Goal: Information Seeking & Learning: Learn about a topic

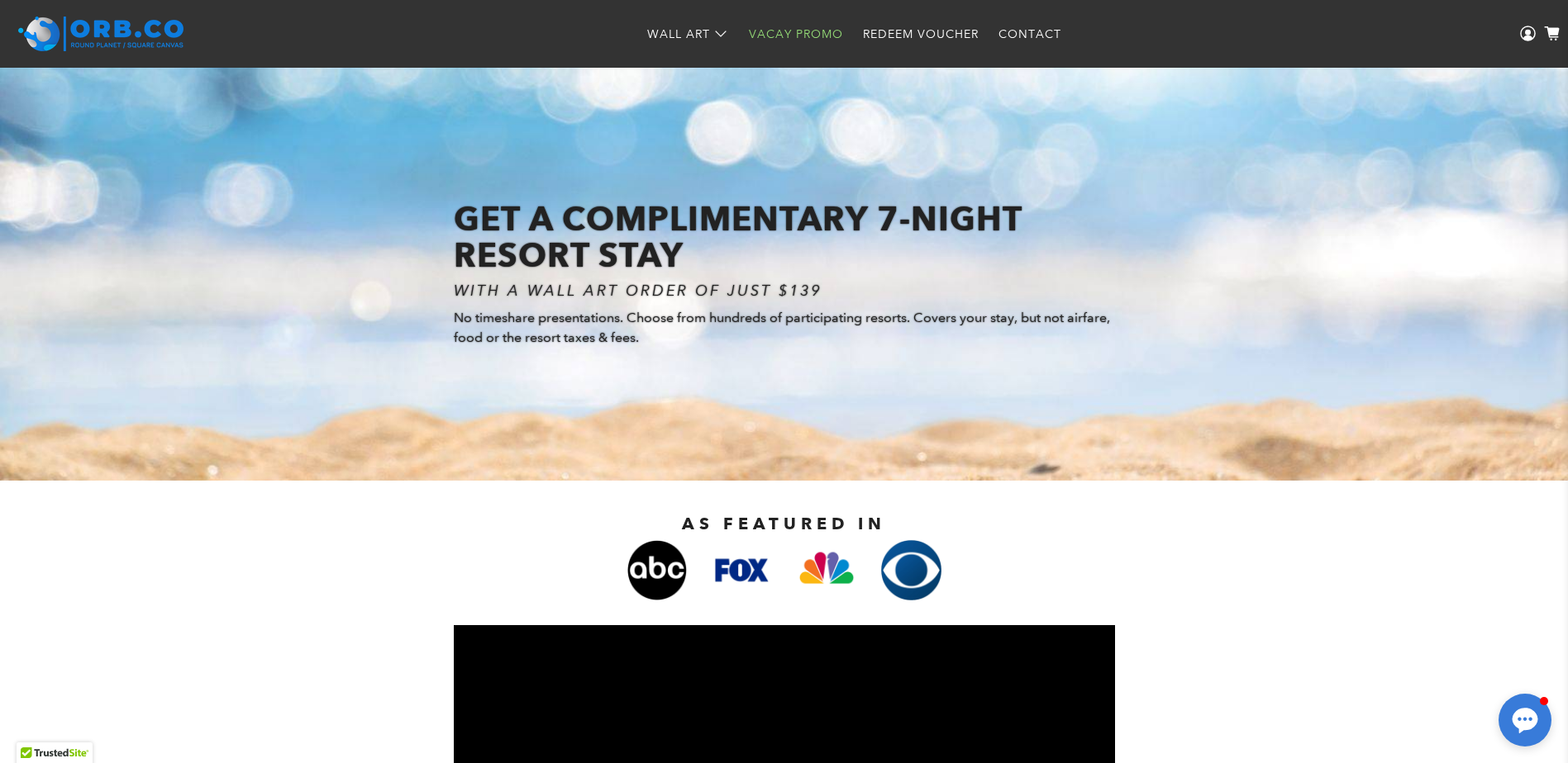
click at [799, 34] on link "Vacay Promo" at bounding box center [795, 34] width 114 height 43
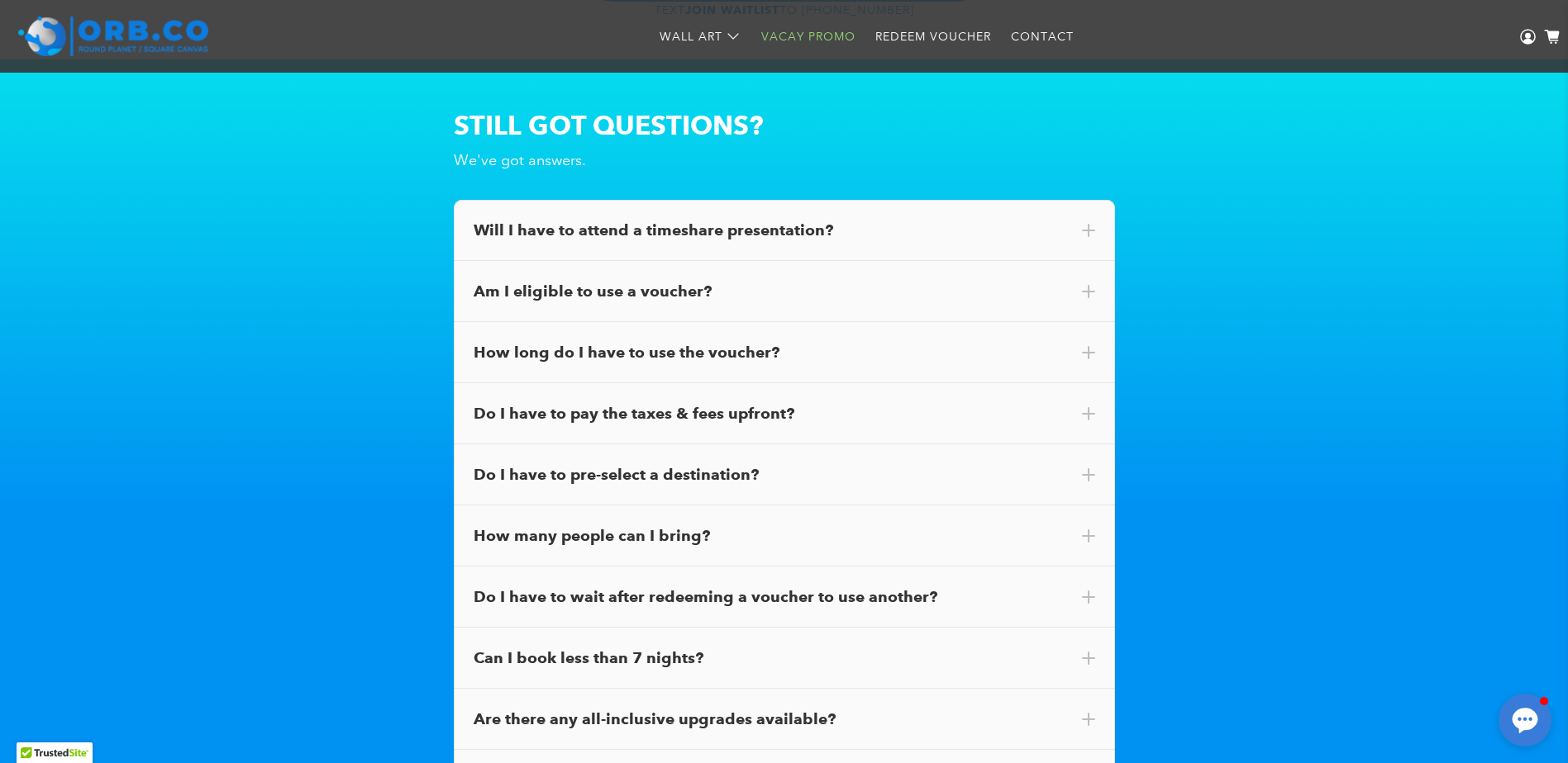
scroll to position [9208, 0]
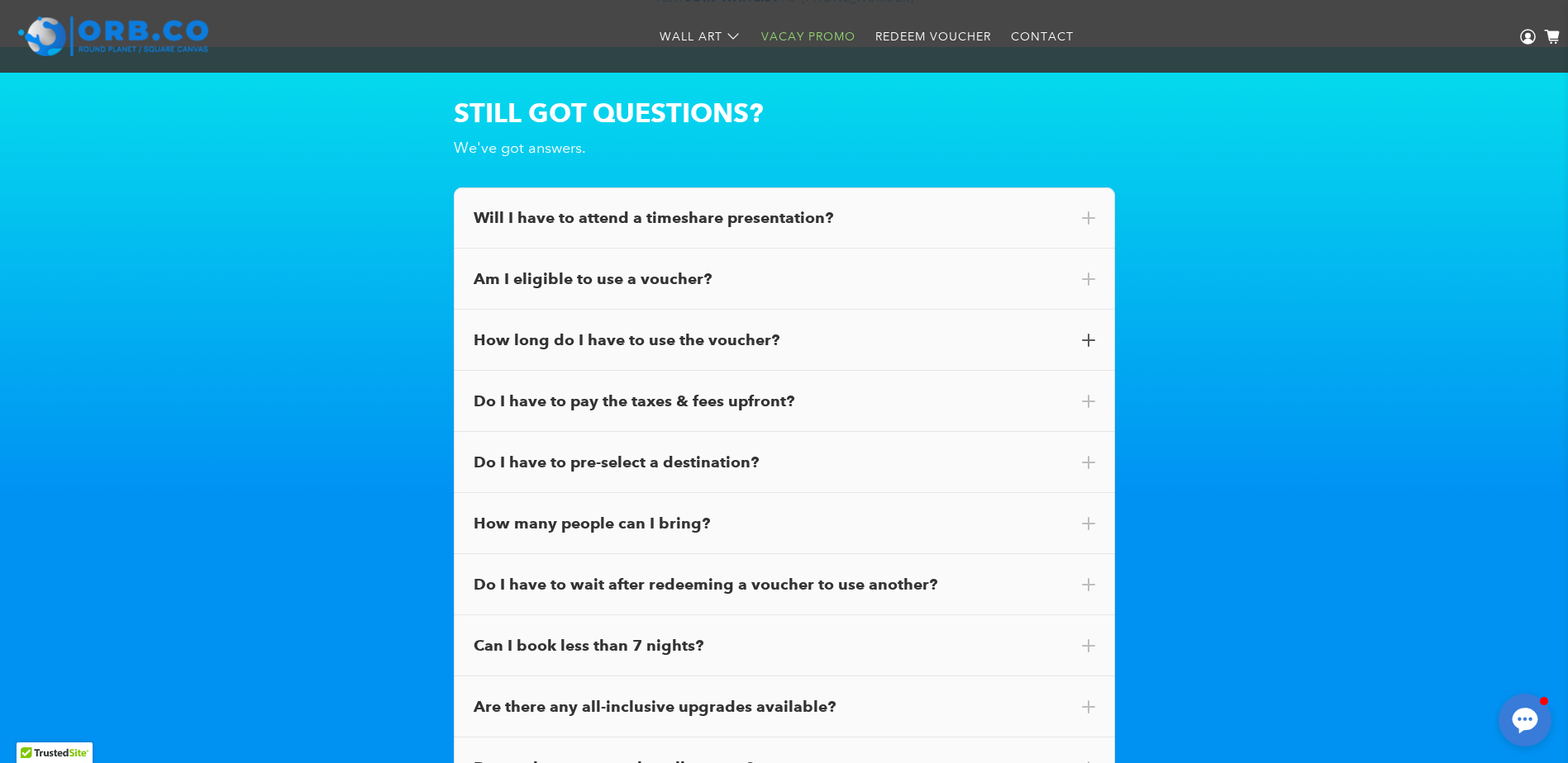
click at [1070, 317] on div "How long do I have to use the voucher?" at bounding box center [785, 340] width 662 height 61
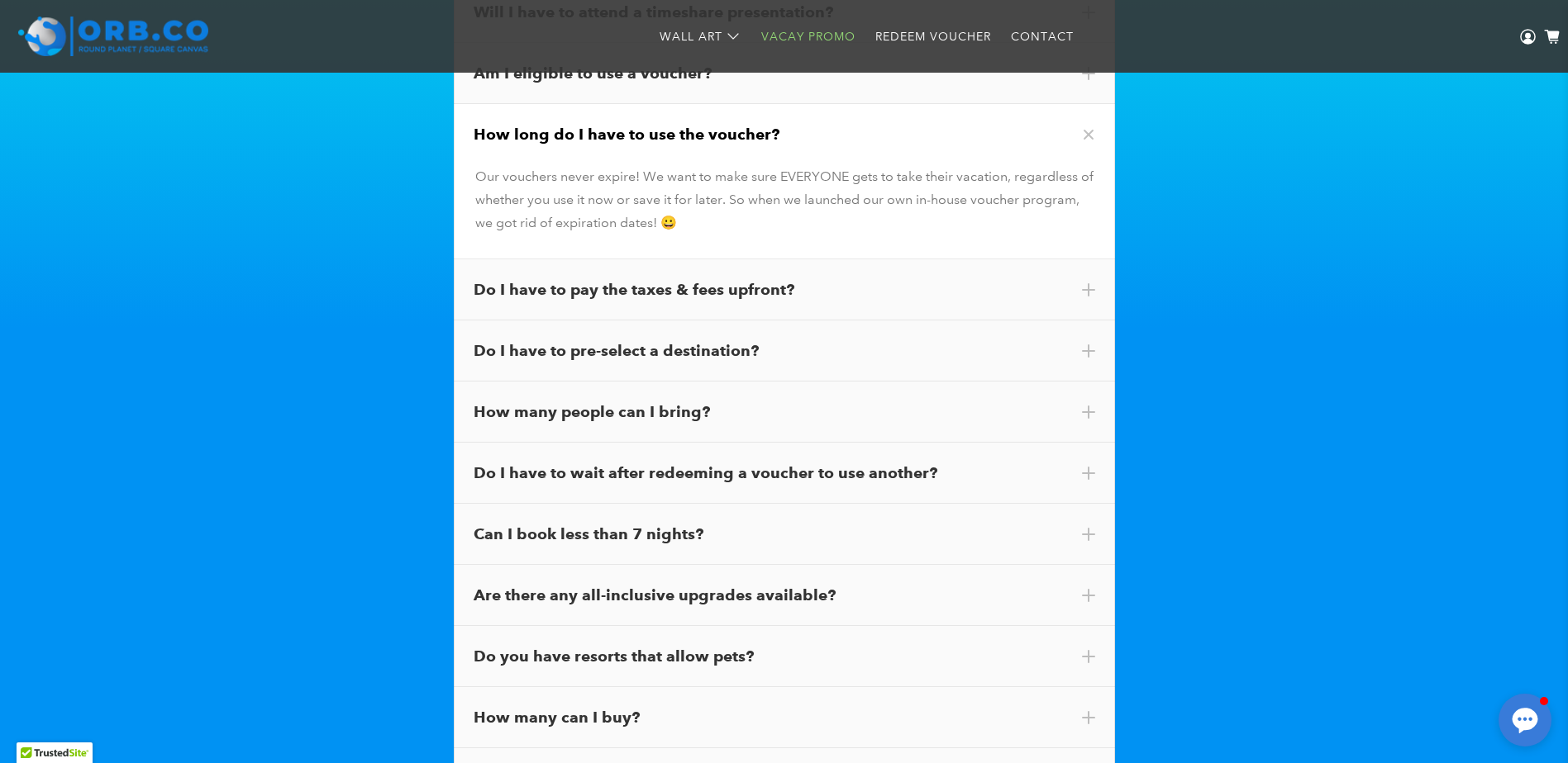
scroll to position [9440, 0]
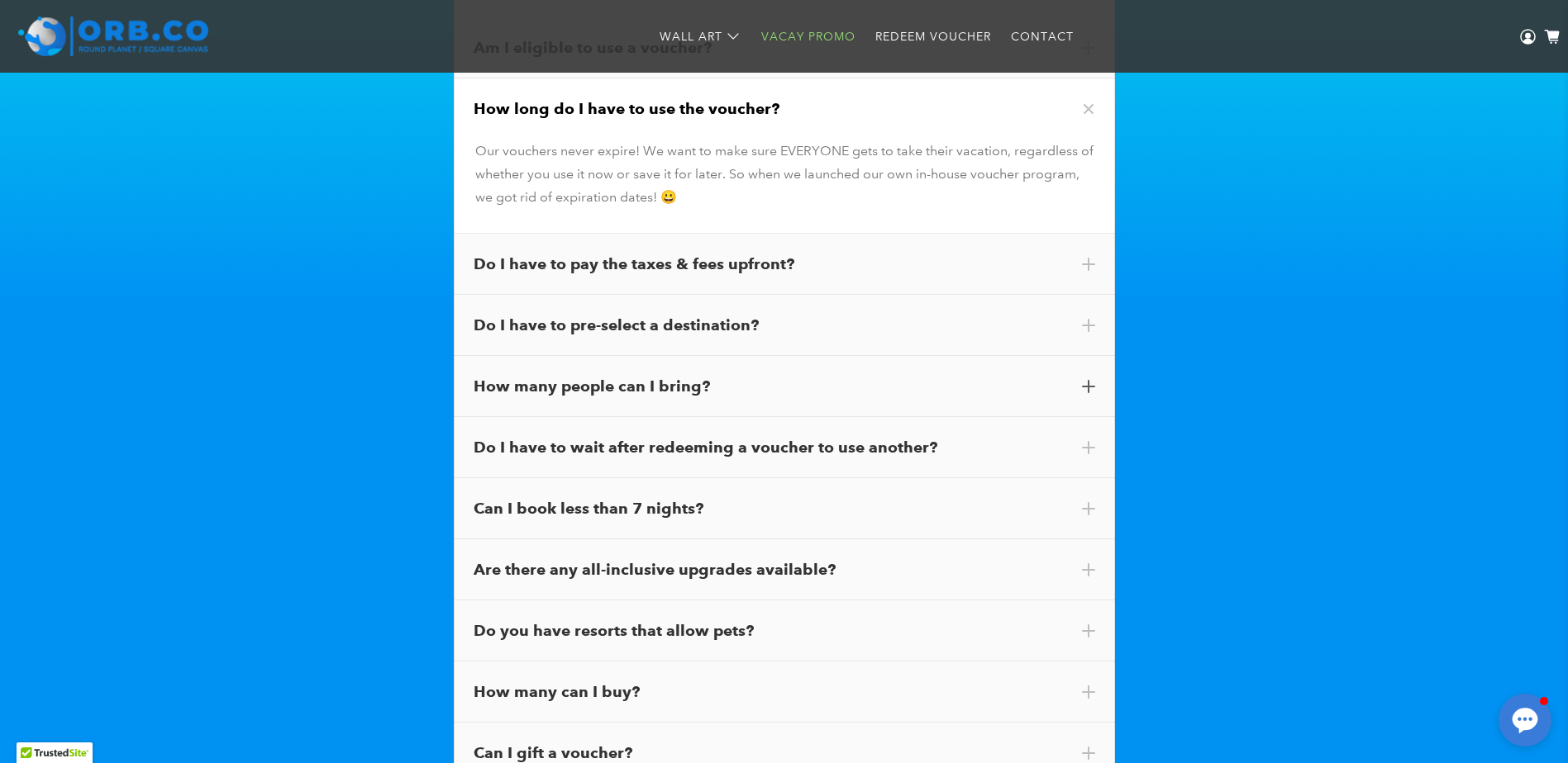
click at [1079, 384] on div "How many people can I bring?" at bounding box center [785, 386] width 622 height 22
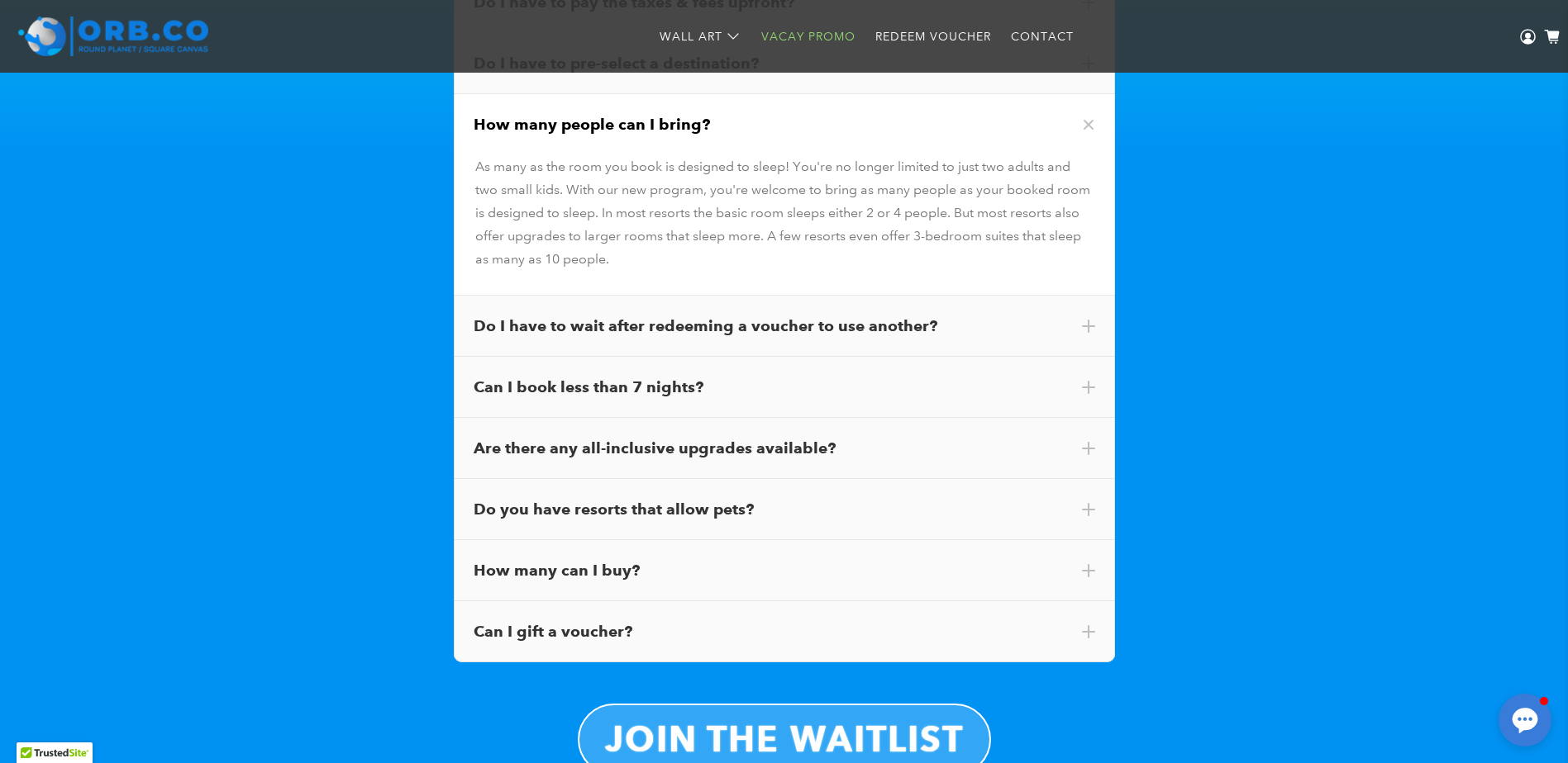
scroll to position [9619, 0]
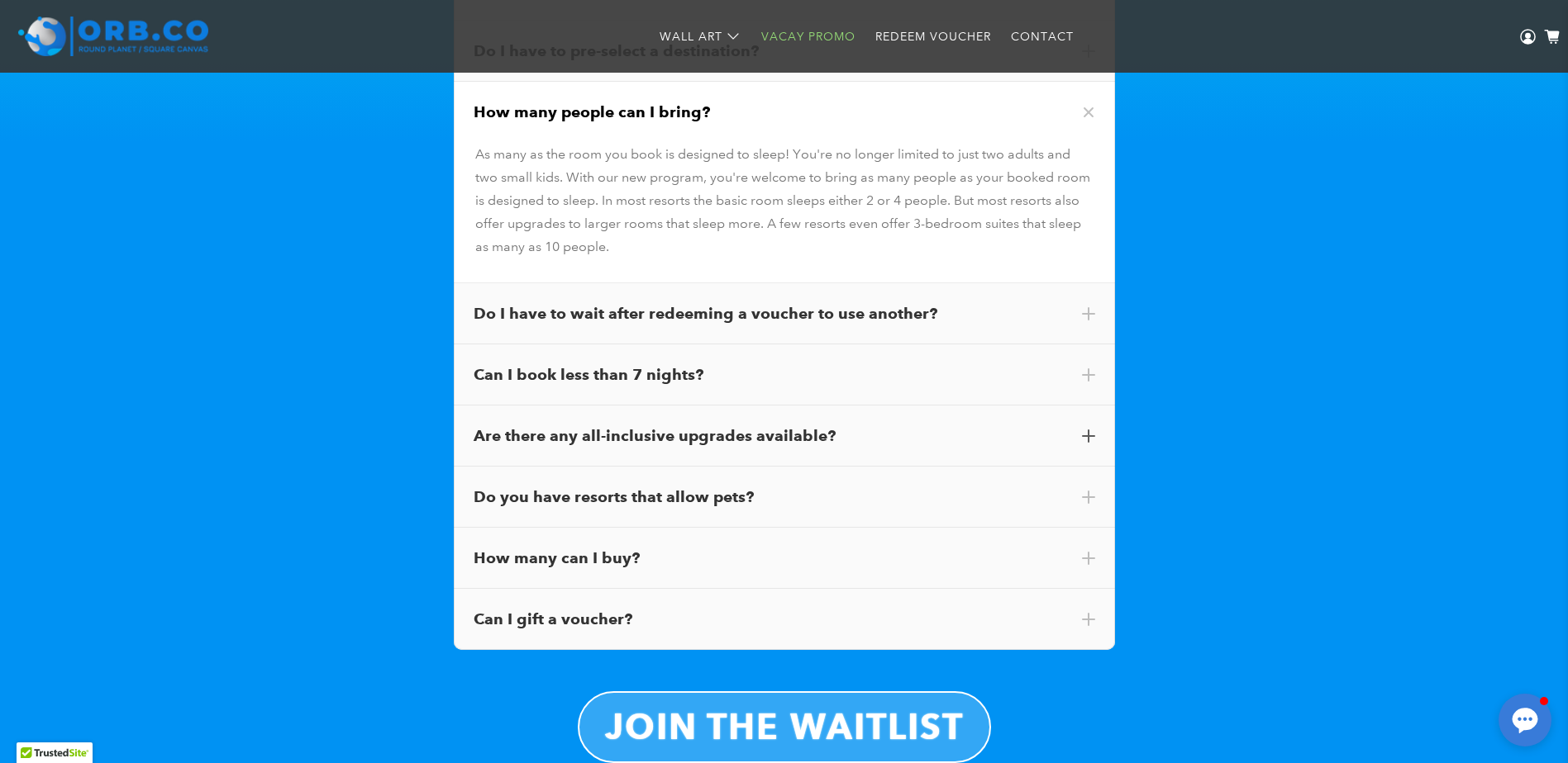
click at [791, 450] on div "Are there any all-inclusive upgrades available?" at bounding box center [785, 436] width 662 height 61
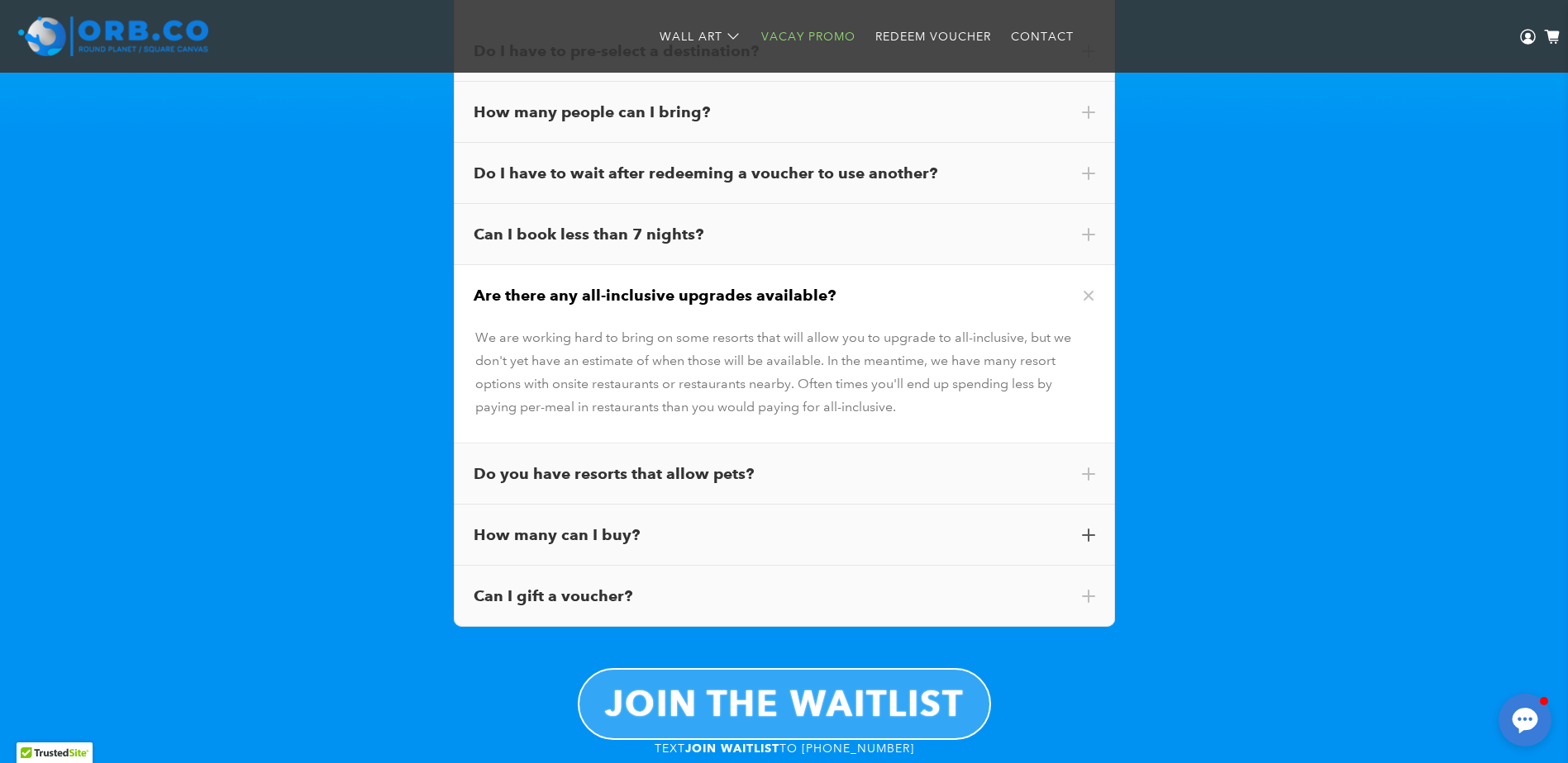
click at [754, 537] on div "How many can I buy?" at bounding box center [785, 535] width 622 height 22
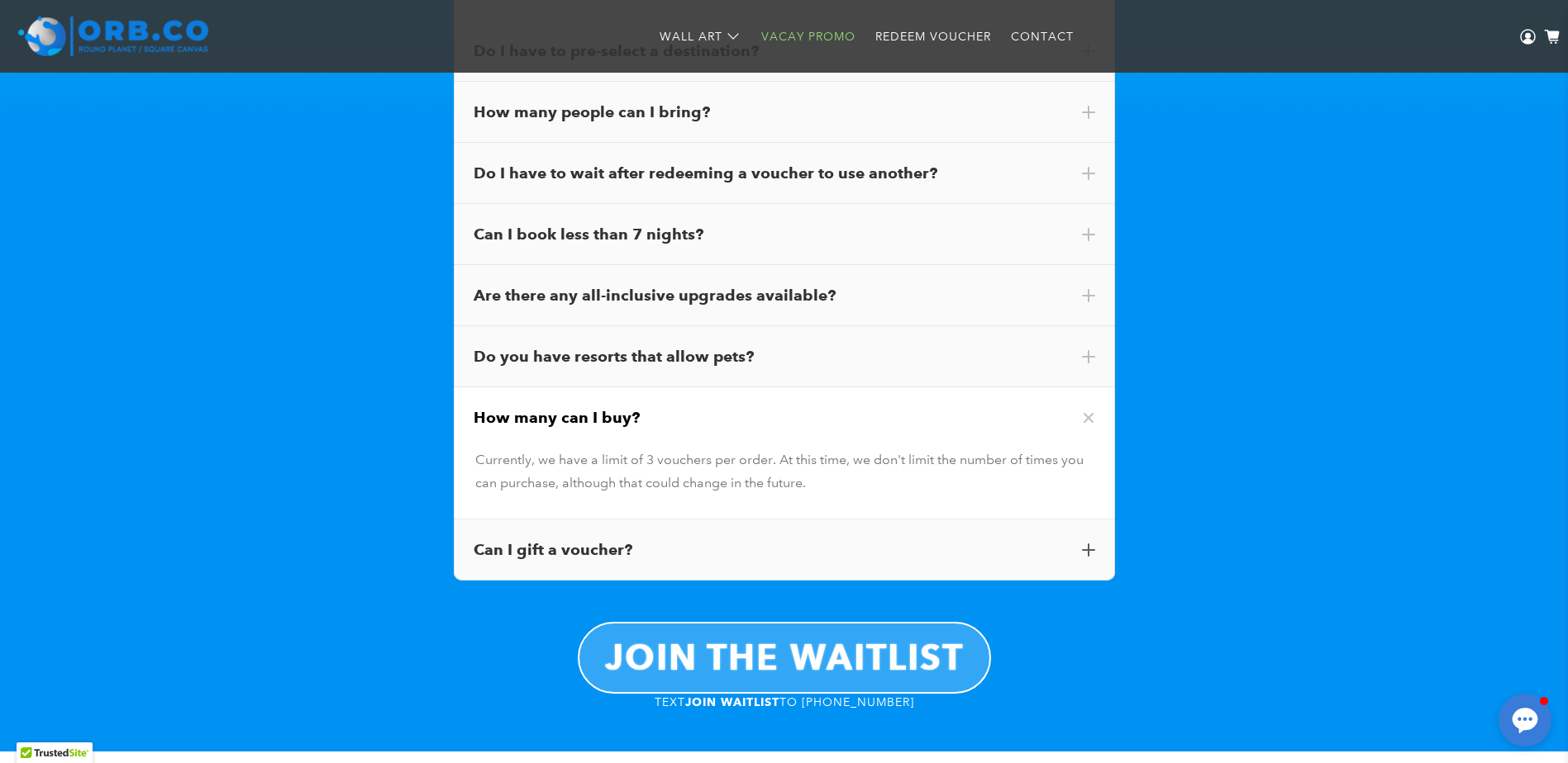
click at [743, 561] on div "Can I gift a voucher?" at bounding box center [785, 550] width 662 height 61
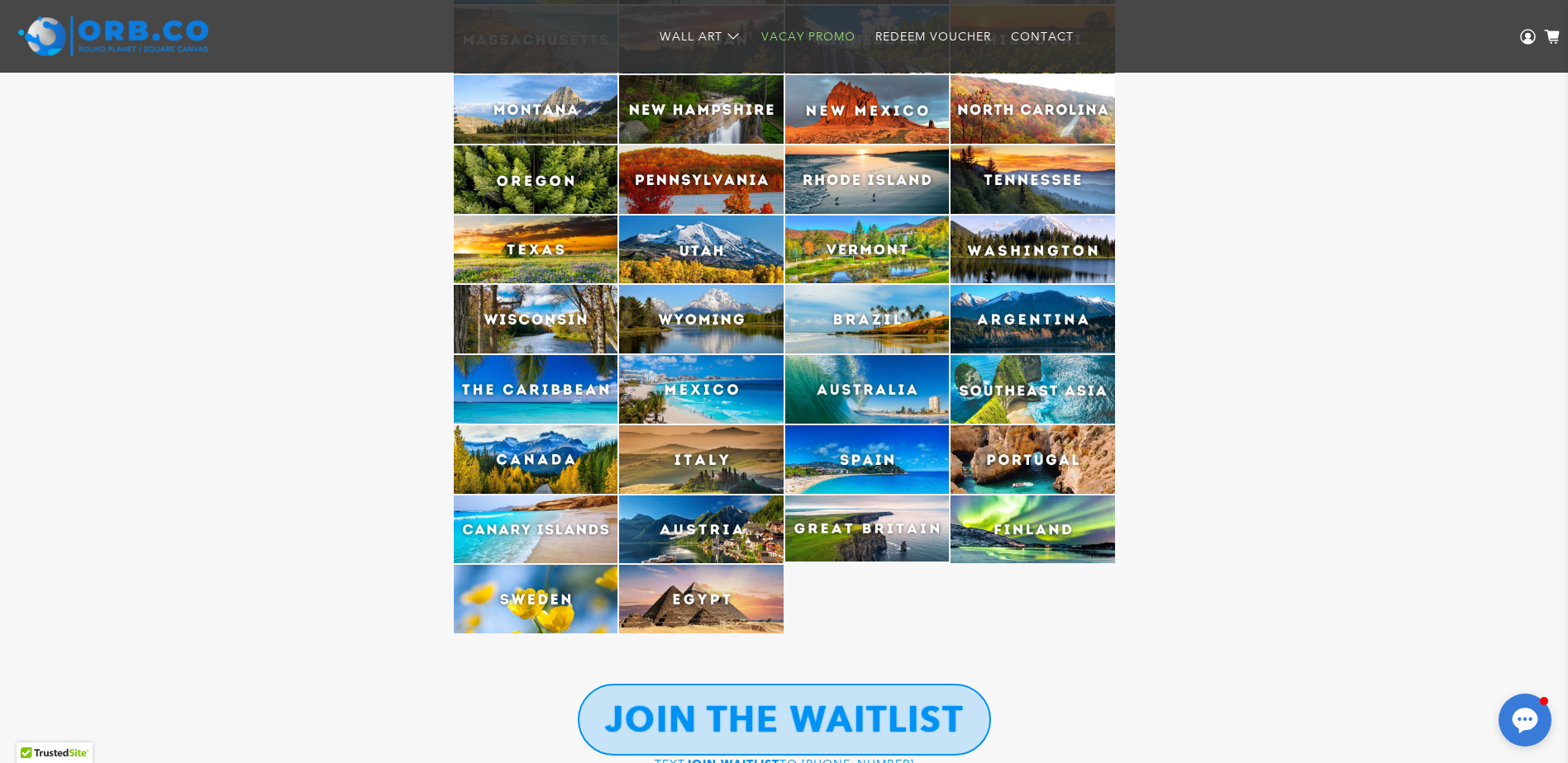
scroll to position [4352, 0]
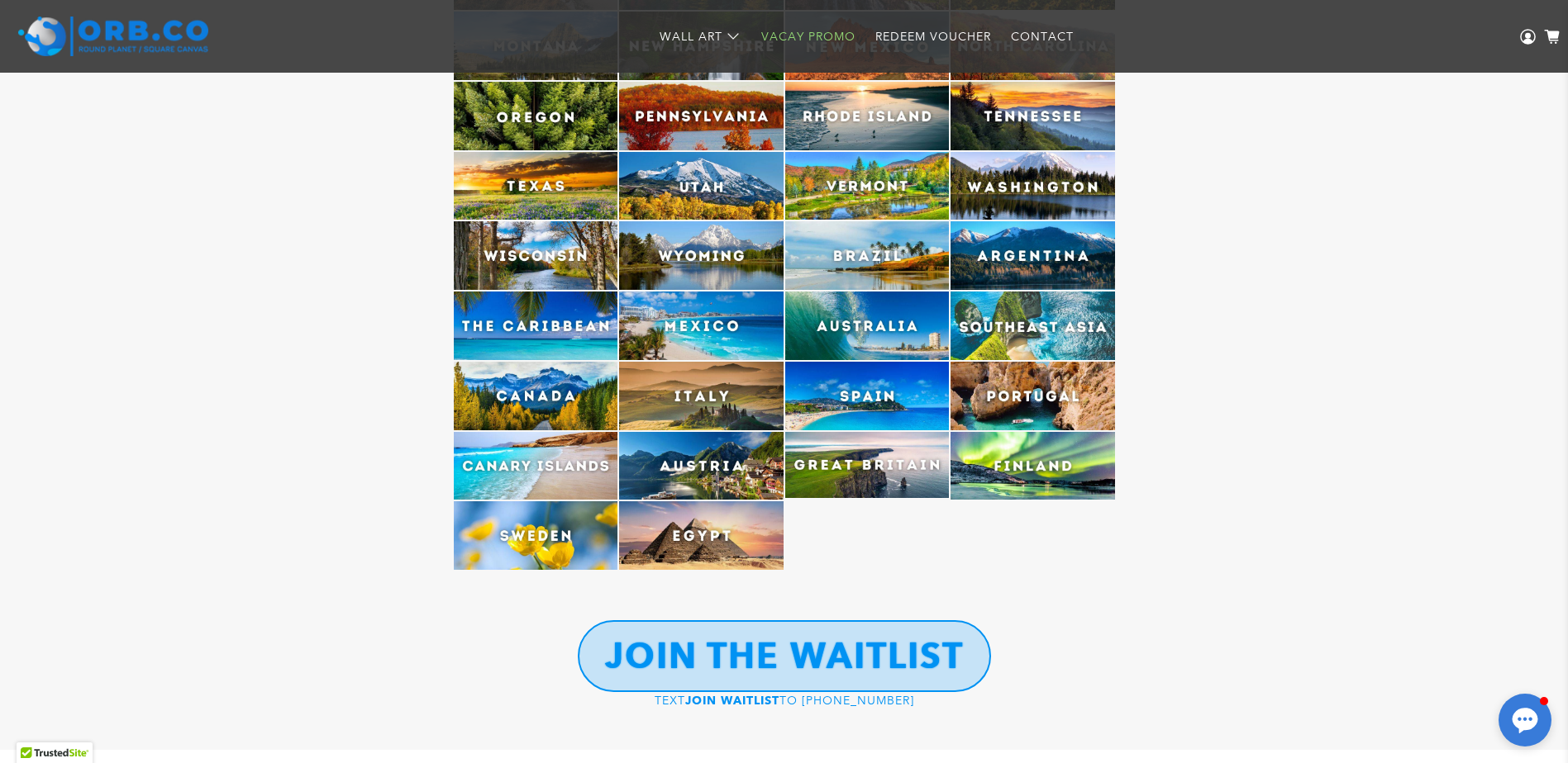
click at [700, 317] on img at bounding box center [701, 326] width 165 height 69
